Goal: Task Accomplishment & Management: Manage account settings

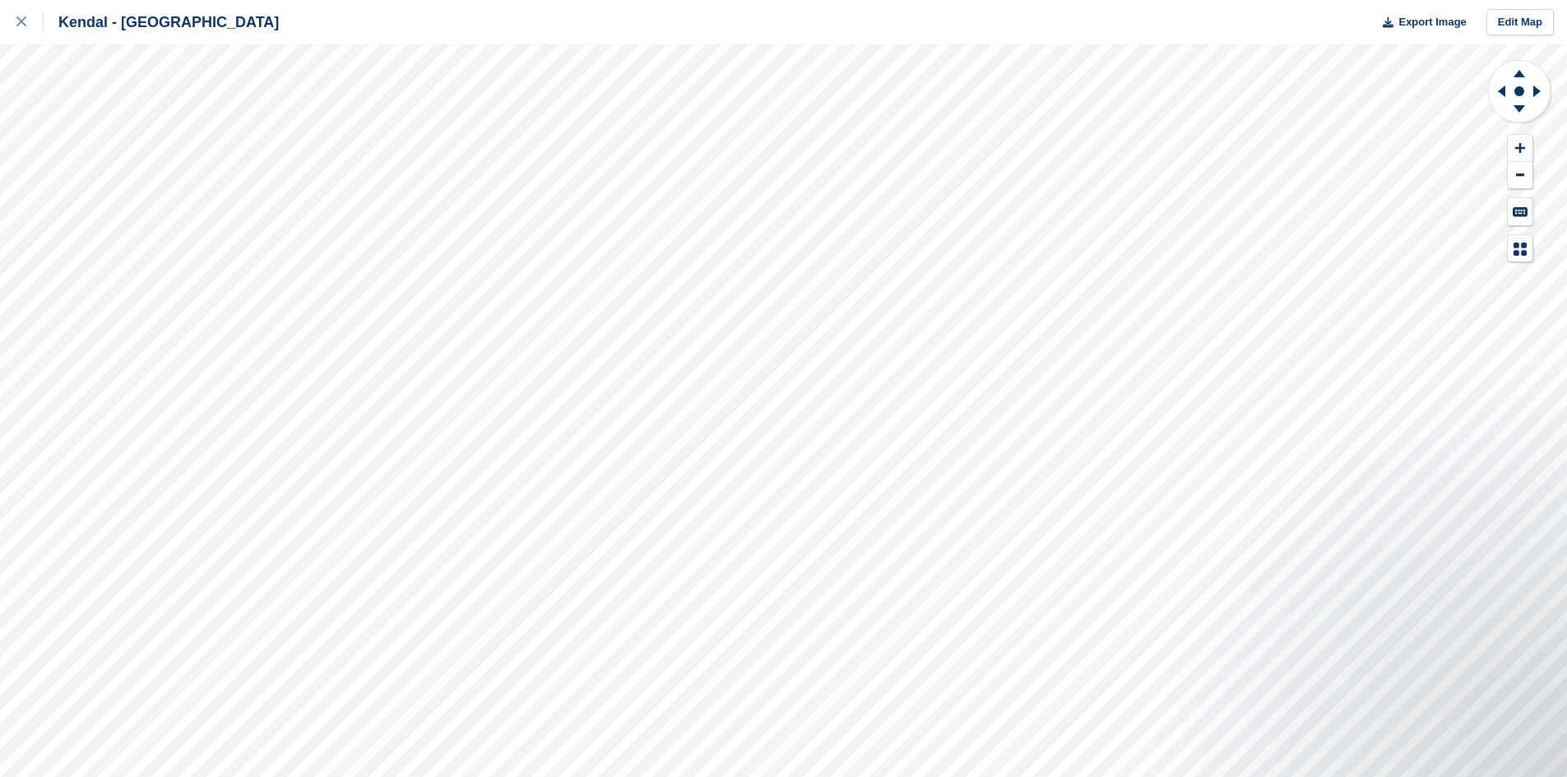
click at [124, 150] on div "Kendal - Mintsfeet Road South Export Image Edit Map" at bounding box center [783, 388] width 1567 height 777
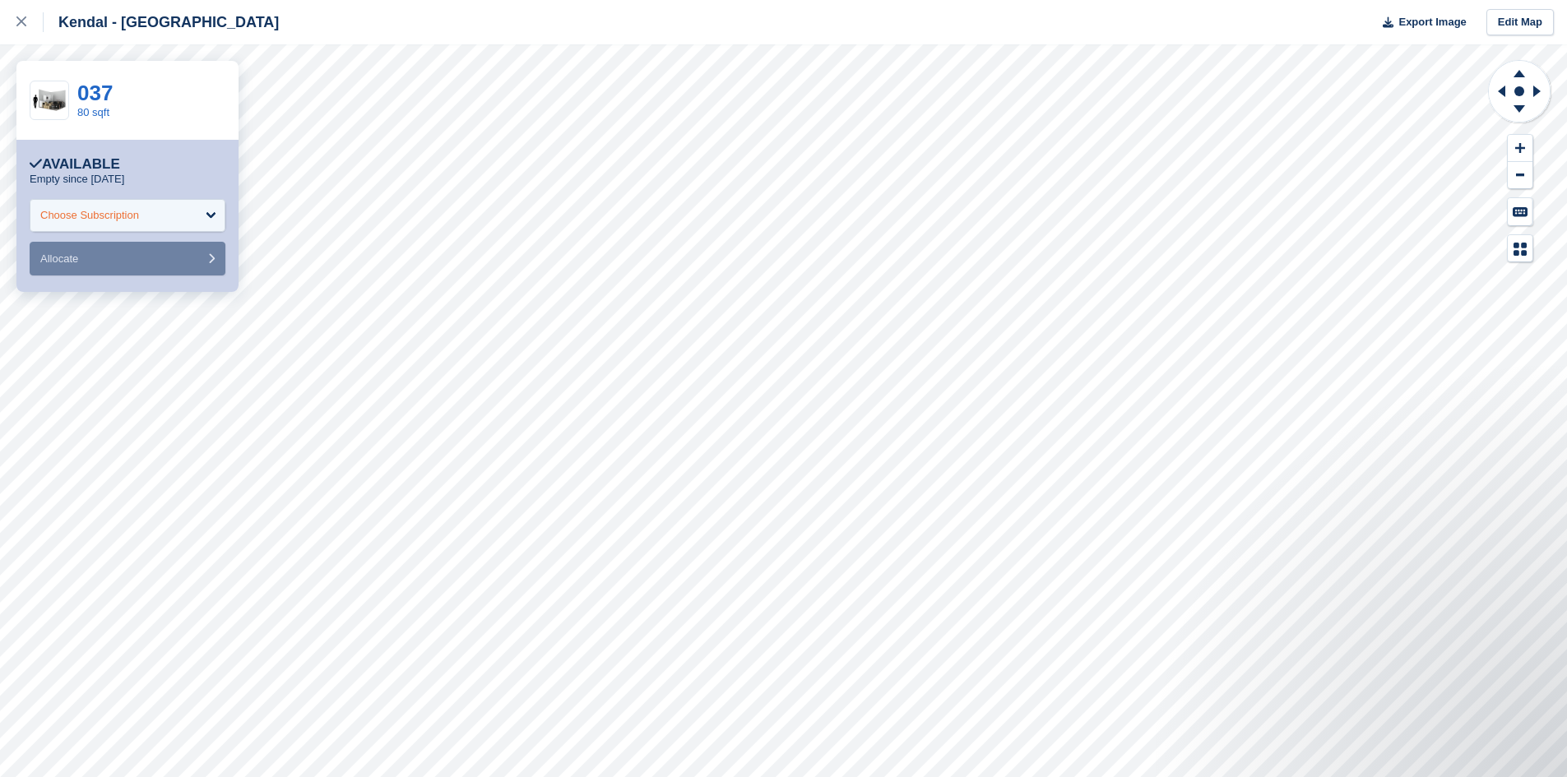
click at [203, 213] on div "Choose Subscription" at bounding box center [128, 215] width 196 height 33
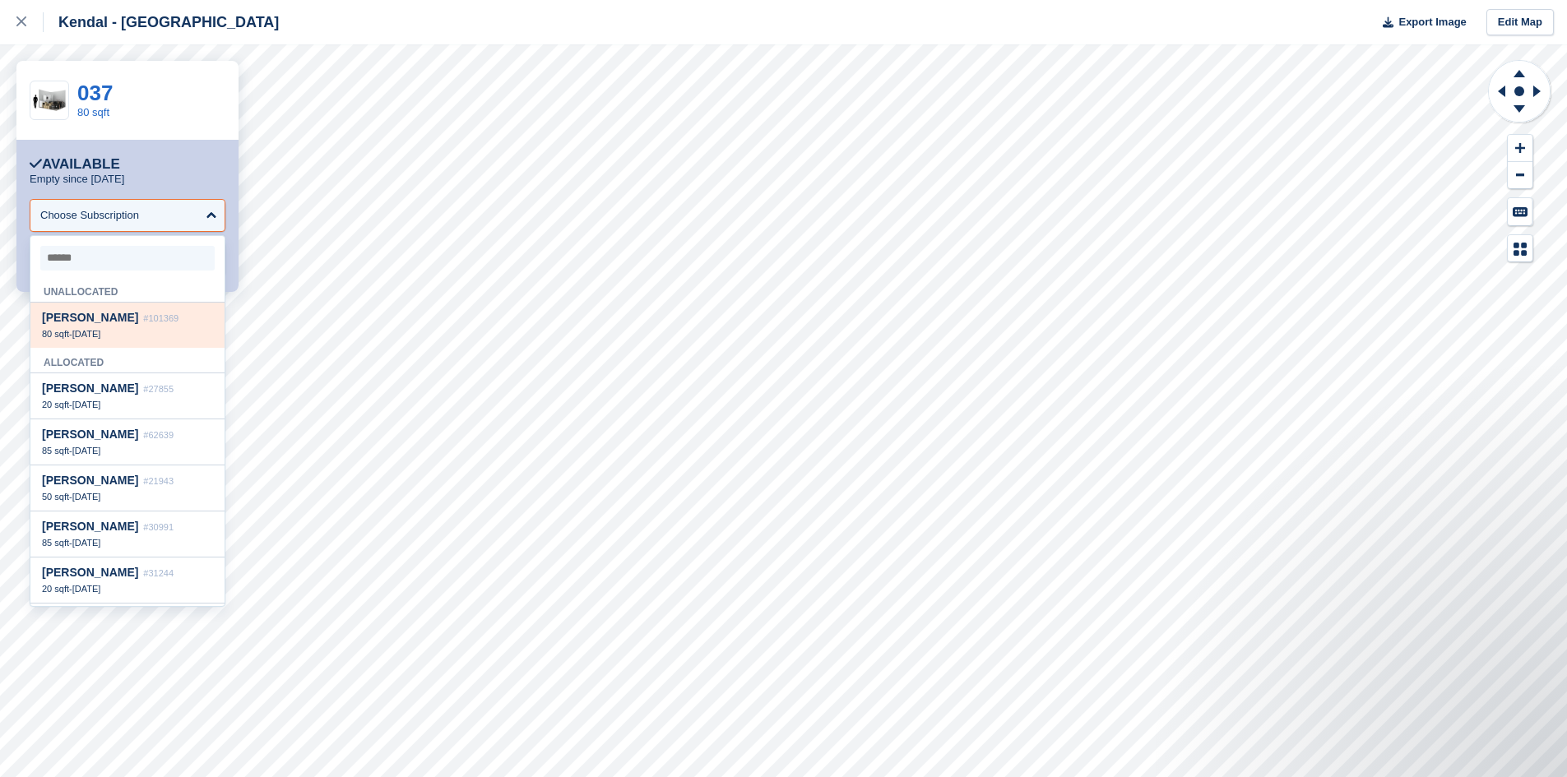
drag, startPoint x: 129, startPoint y: 335, endPoint x: 137, endPoint y: 334, distance: 8.3
click at [137, 334] on div "80 sqft - 13 Aug" at bounding box center [127, 334] width 171 height 12
select select "******"
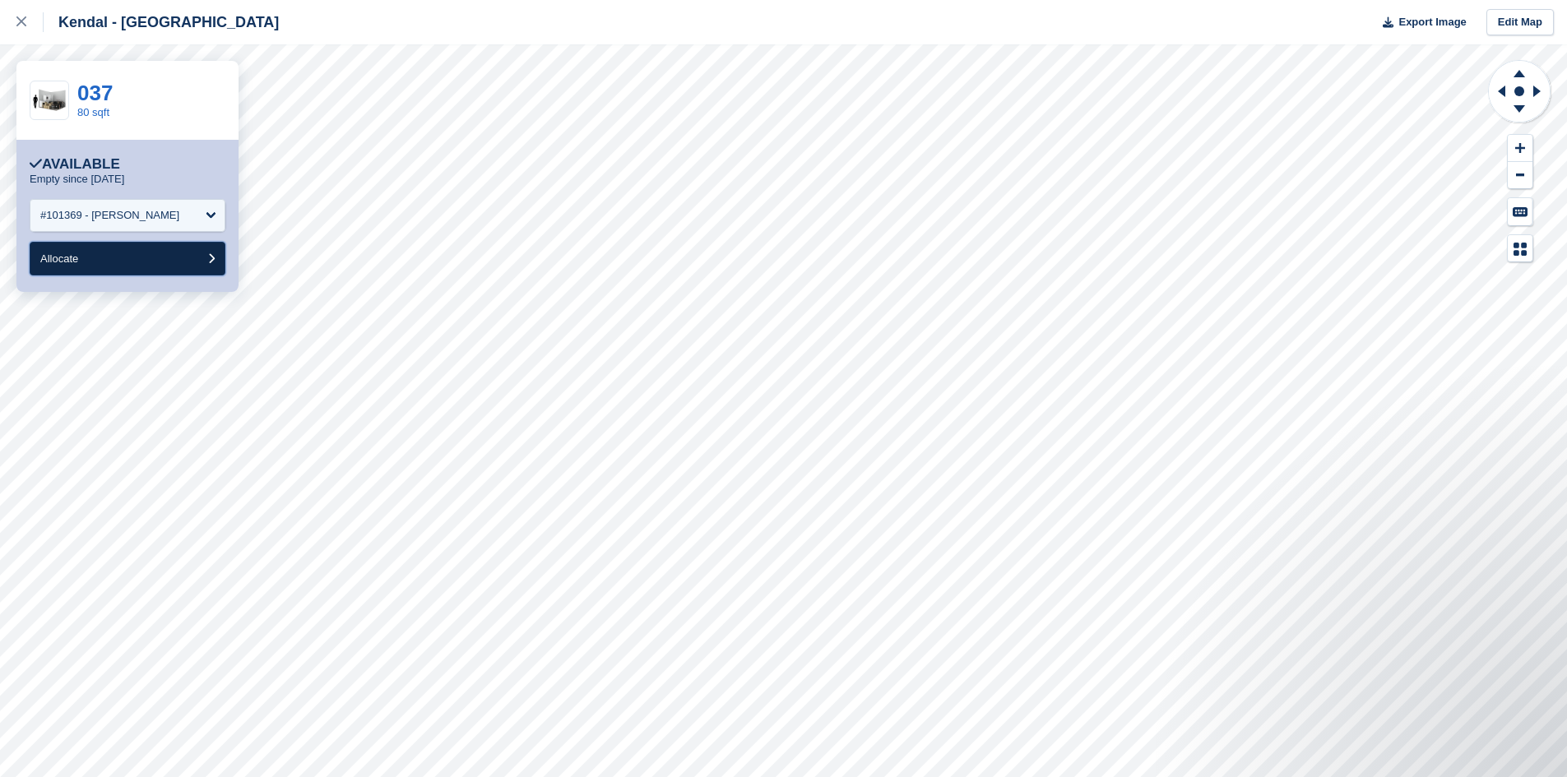
click at [134, 260] on button "Allocate" at bounding box center [128, 259] width 196 height 34
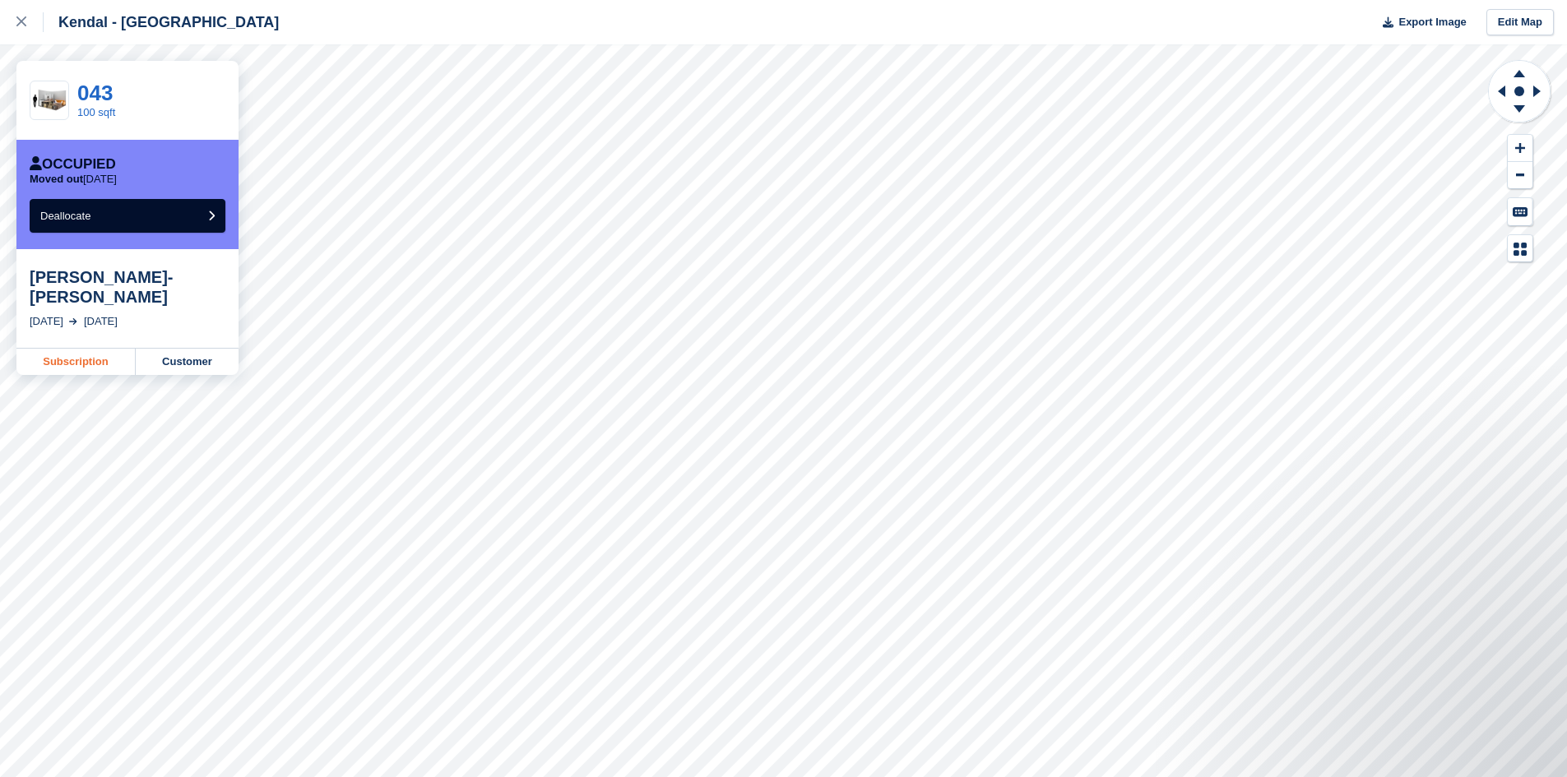
click at [58, 349] on link "Subscription" at bounding box center [75, 362] width 119 height 26
